Goal: Task Accomplishment & Management: Manage account settings

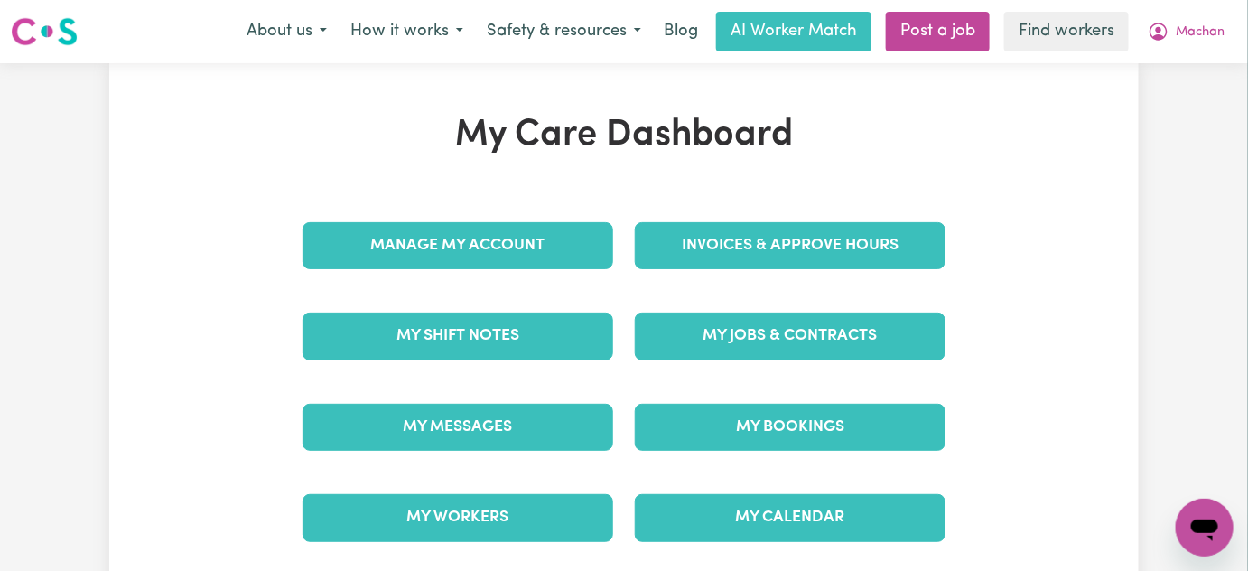
click at [724, 219] on div "Invoices & Approve Hours" at bounding box center [790, 245] width 332 height 90
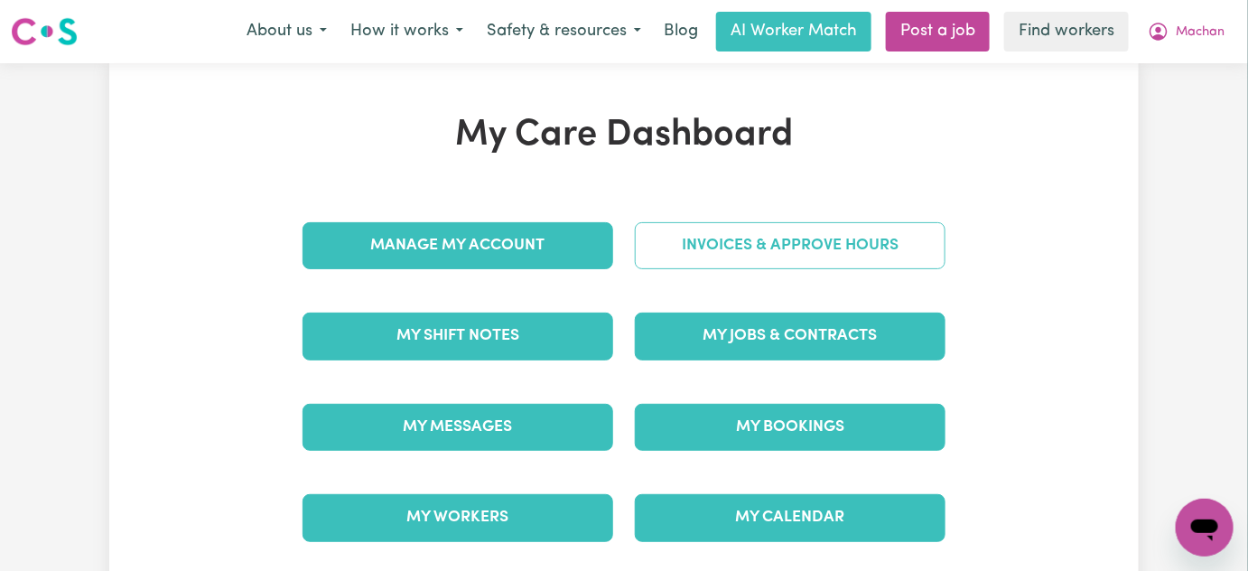
click at [730, 239] on link "Invoices & Approve Hours" at bounding box center [790, 245] width 311 height 47
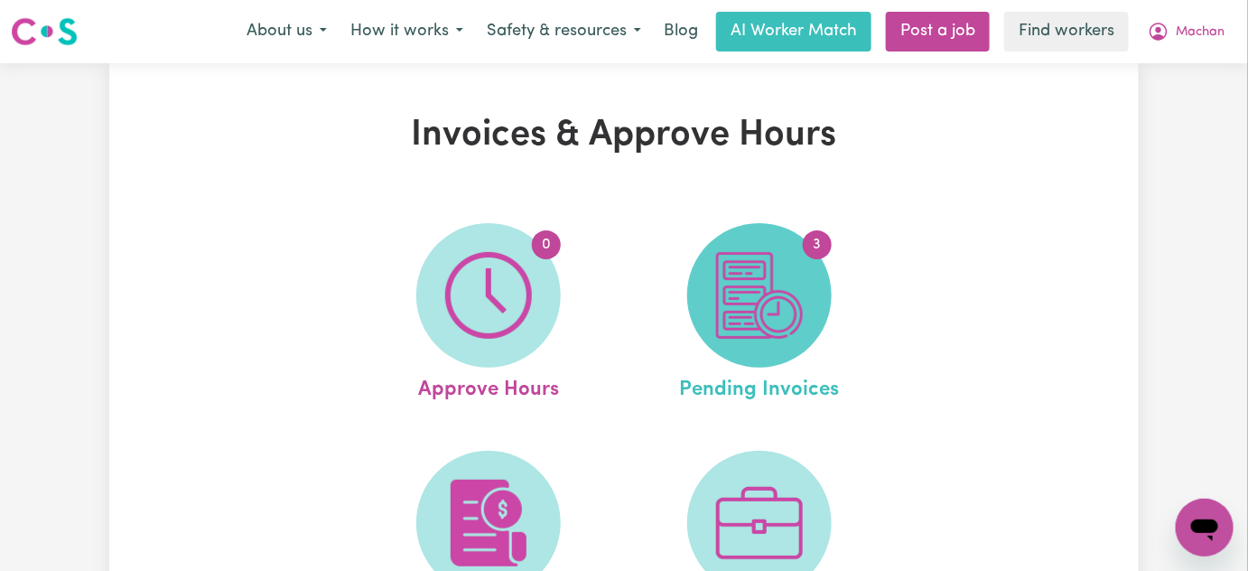
click at [786, 320] on img at bounding box center [759, 295] width 87 height 87
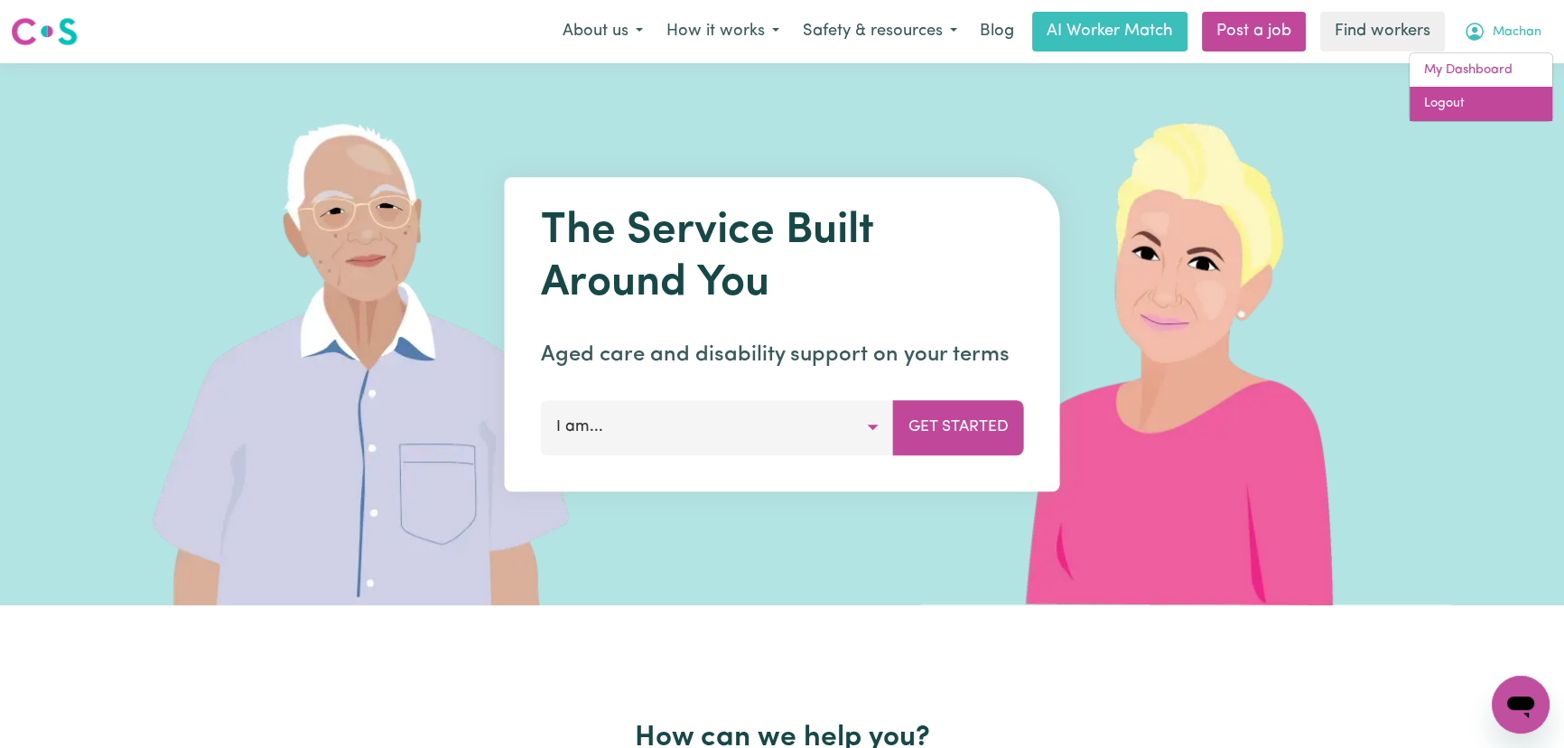
click at [1474, 108] on link "Logout" at bounding box center [1481, 104] width 143 height 34
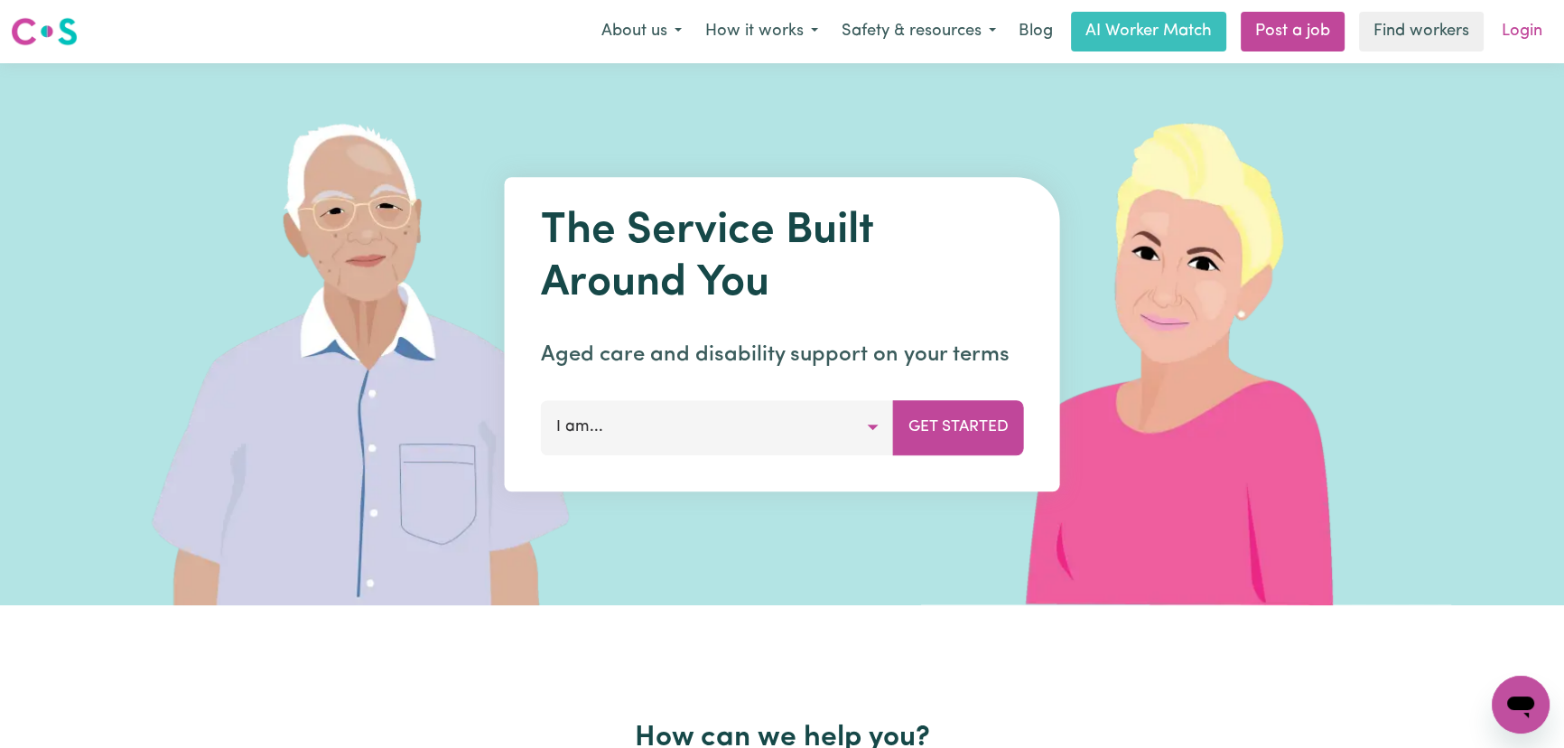
click at [1527, 38] on link "Login" at bounding box center [1522, 32] width 62 height 40
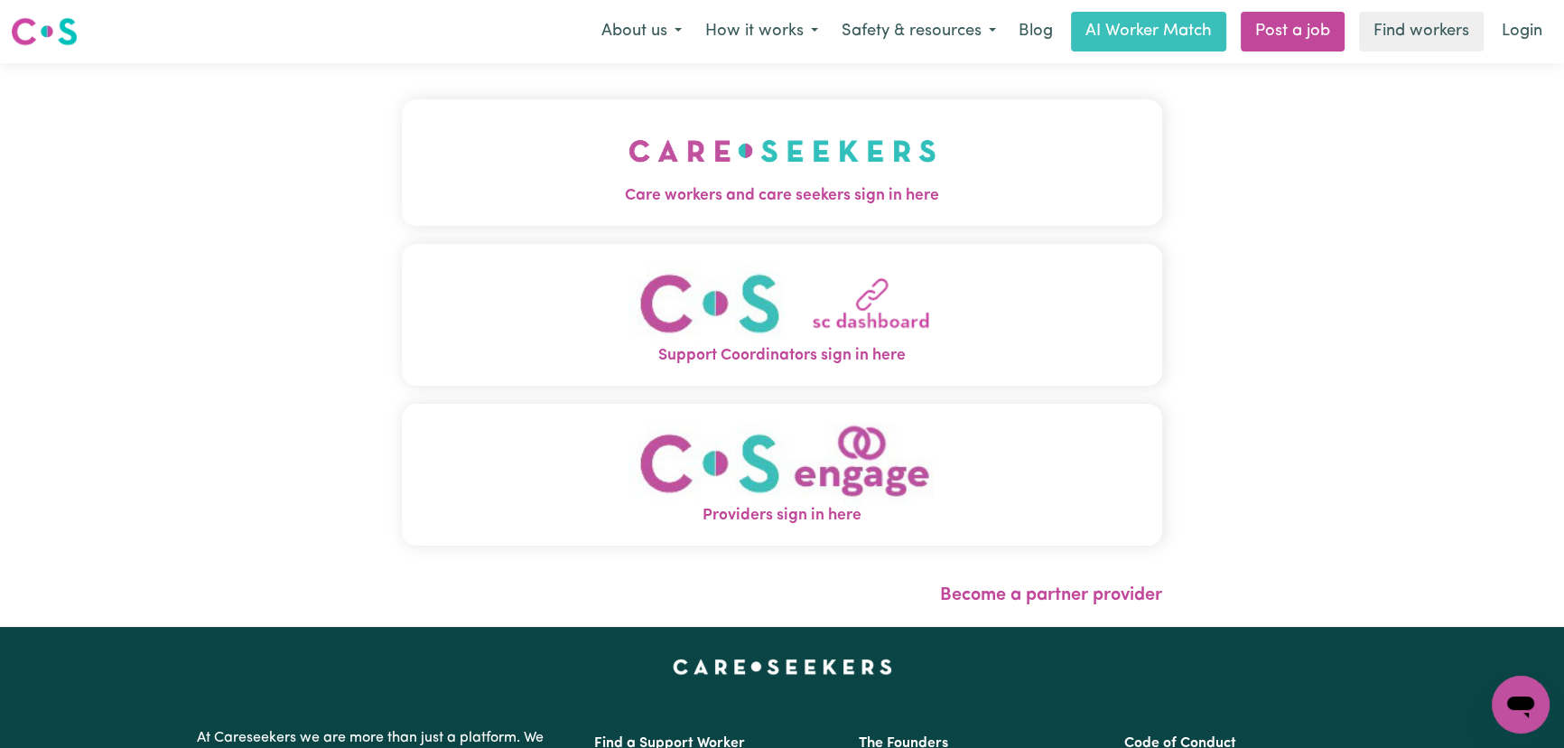
click at [568, 217] on button "Care workers and care seekers sign in here" at bounding box center [782, 162] width 760 height 126
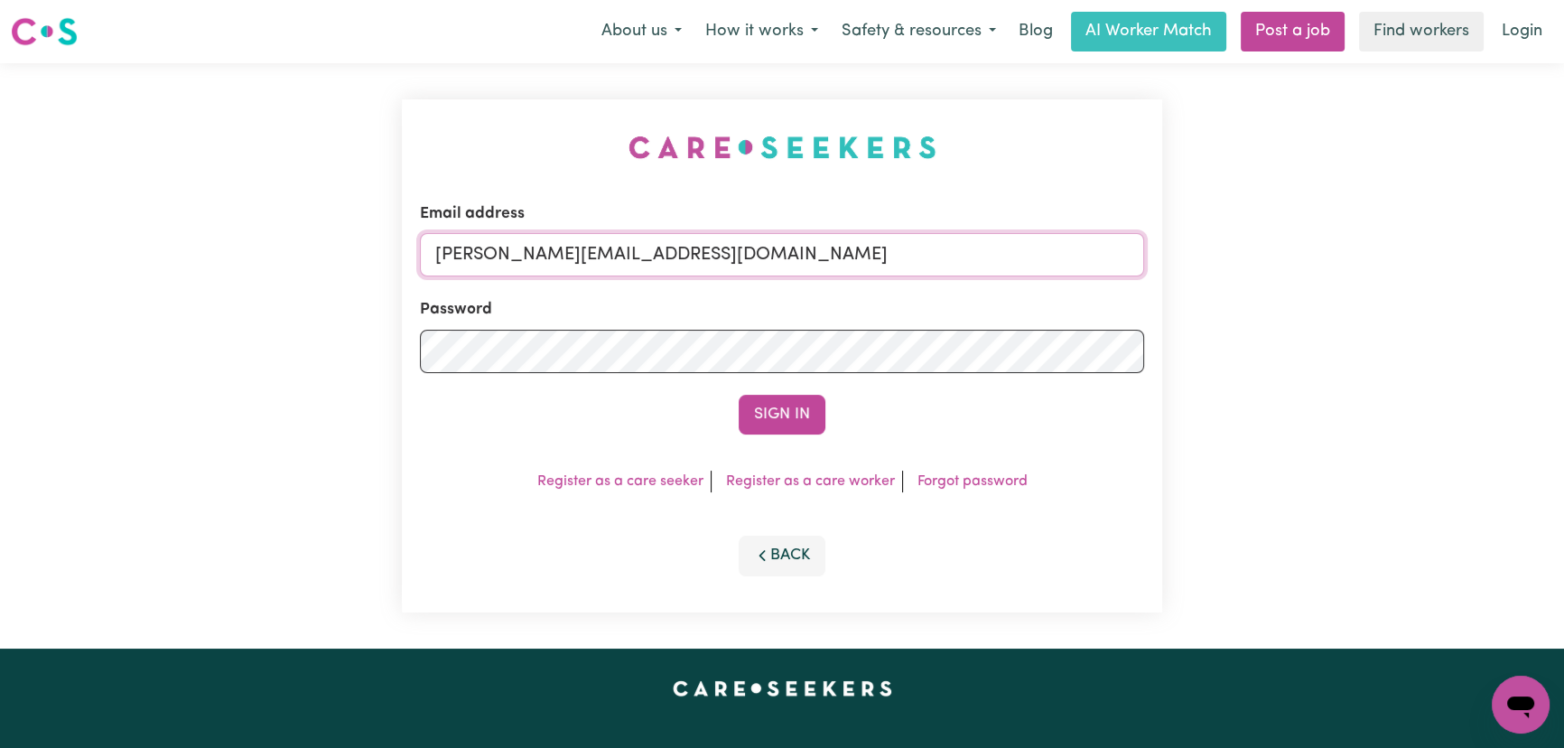
click at [771, 256] on input "[PERSON_NAME][EMAIL_ADDRESS][DOMAIN_NAME]" at bounding box center [782, 254] width 724 height 43
drag, startPoint x: 914, startPoint y: 253, endPoint x: 532, endPoint y: 261, distance: 382.1
click at [532, 261] on input "superuser~[EMAIL_ADDRESS][DOMAIN_NAME]" at bounding box center [782, 254] width 724 height 43
type input "superuser~[EMAIL_ADDRESS][DOMAIN_NAME]"
click at [776, 424] on button "Sign In" at bounding box center [782, 415] width 87 height 40
